Goal: Check status

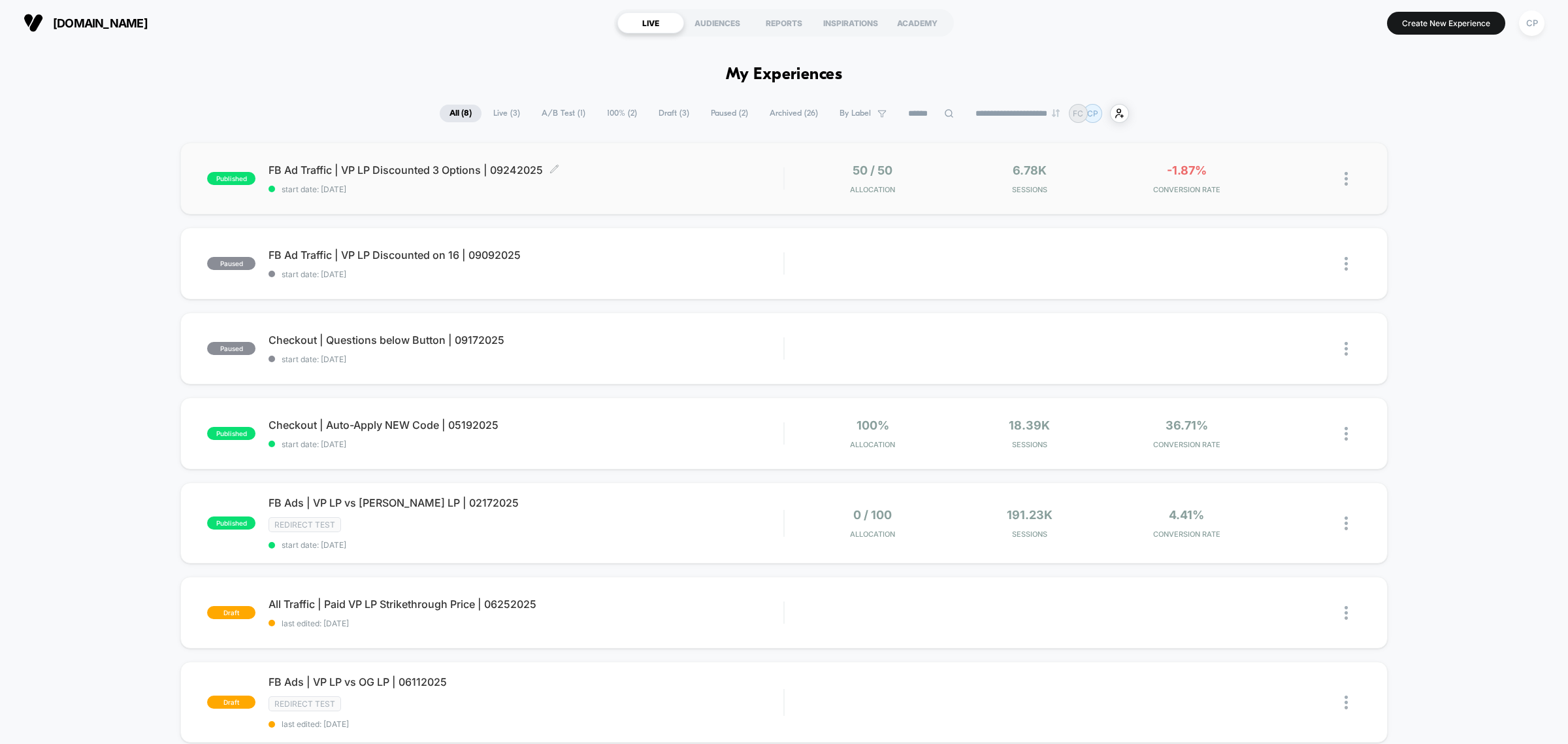
click at [442, 173] on span "FB Ad Traffic | VP LP Discounted 3 Options | 09242025 Click to edit experience …" at bounding box center [526, 170] width 515 height 13
